Goal: Information Seeking & Learning: Check status

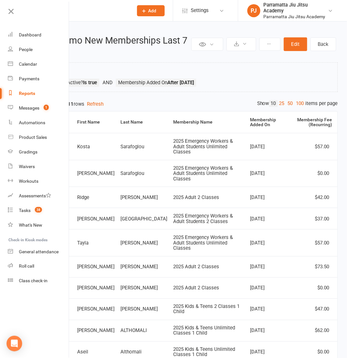
click at [29, 90] on link "Reports" at bounding box center [38, 93] width 61 height 15
select select "25"
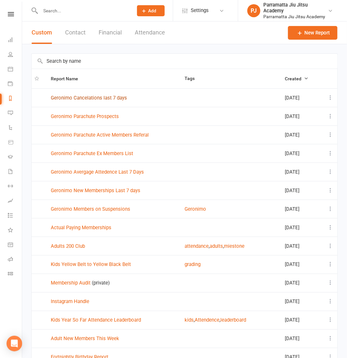
click at [102, 98] on link "Geronimo Cancelations last 7 days" at bounding box center [89, 98] width 76 height 6
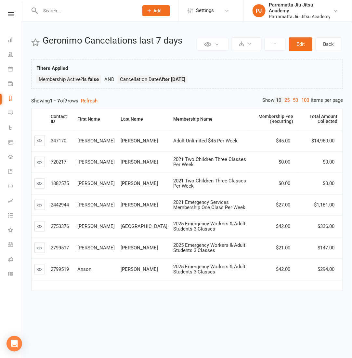
select select "25"
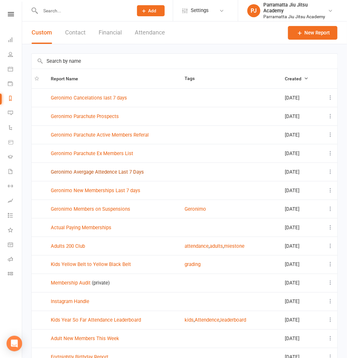
click at [98, 171] on link "Geronimo Avergage Attedence Last 7 Days" at bounding box center [97, 172] width 93 height 6
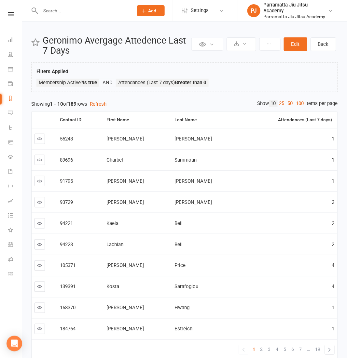
select select "25"
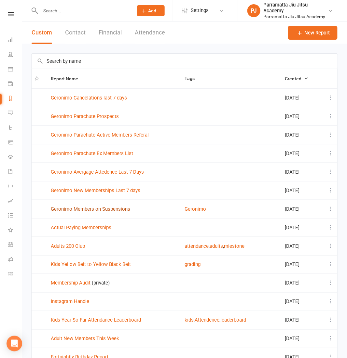
click at [103, 209] on link "Geronimo Members on Suspensions" at bounding box center [90, 209] width 79 height 6
